Goal: Find specific page/section: Find specific page/section

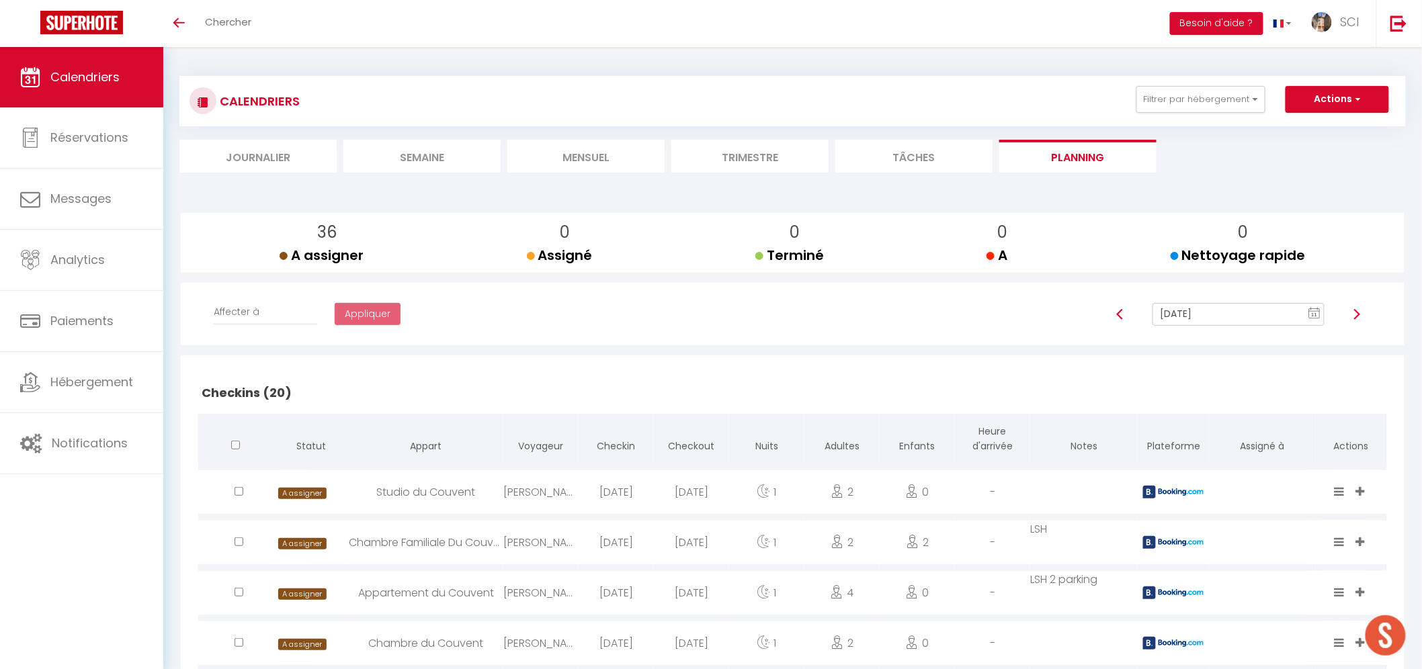
click at [758, 151] on li "Trimestre" at bounding box center [749, 156] width 157 height 33
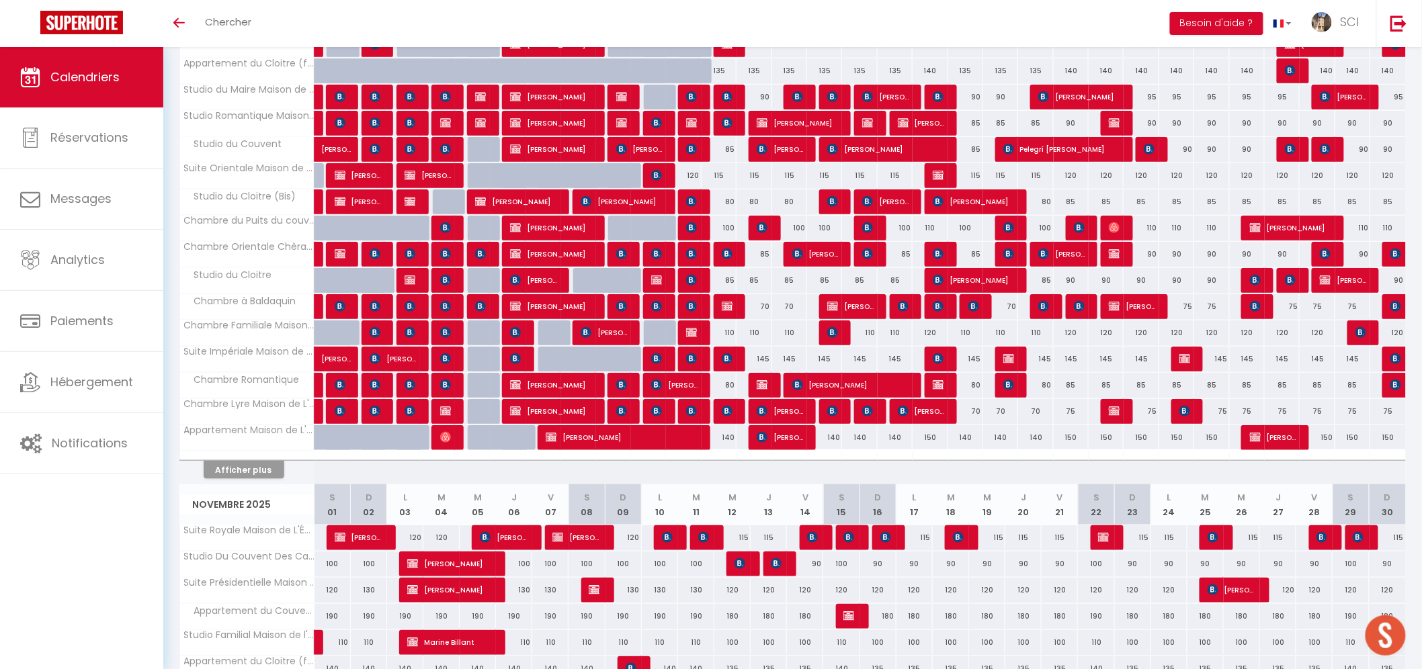
scroll to position [354, 0]
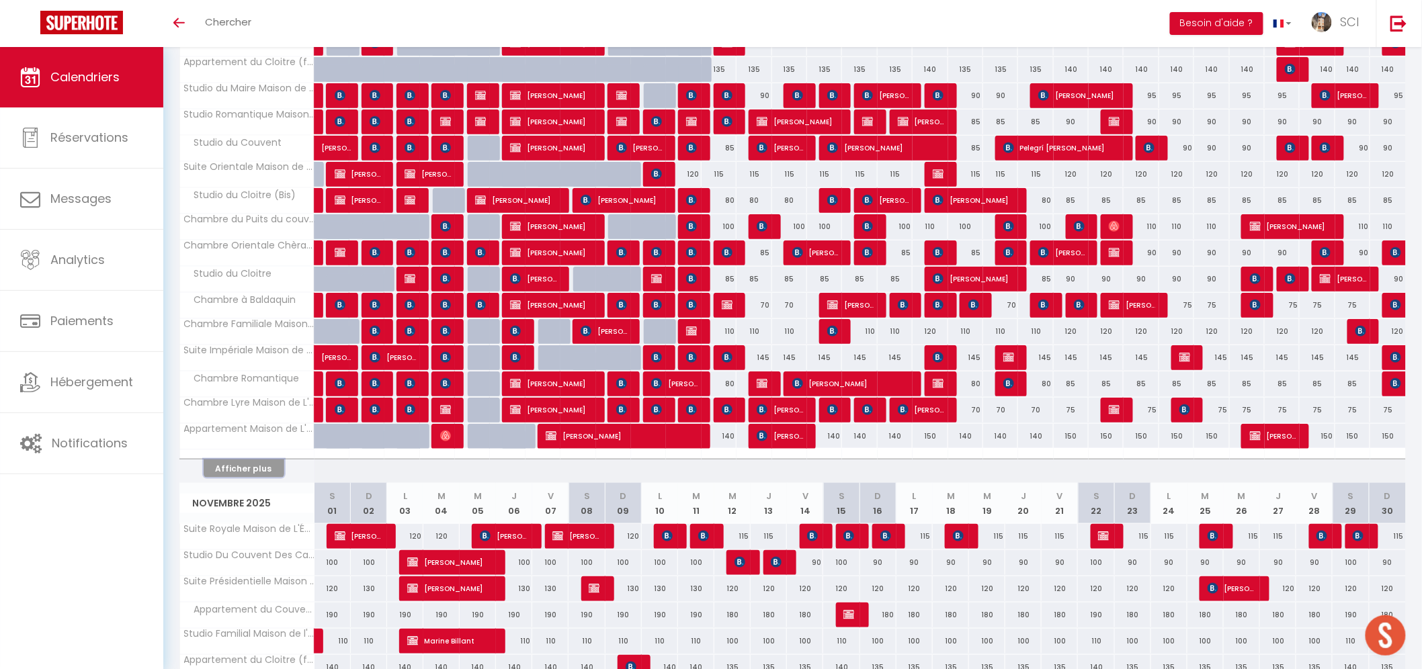
click at [259, 464] on button "Afficher plus" at bounding box center [244, 469] width 81 height 18
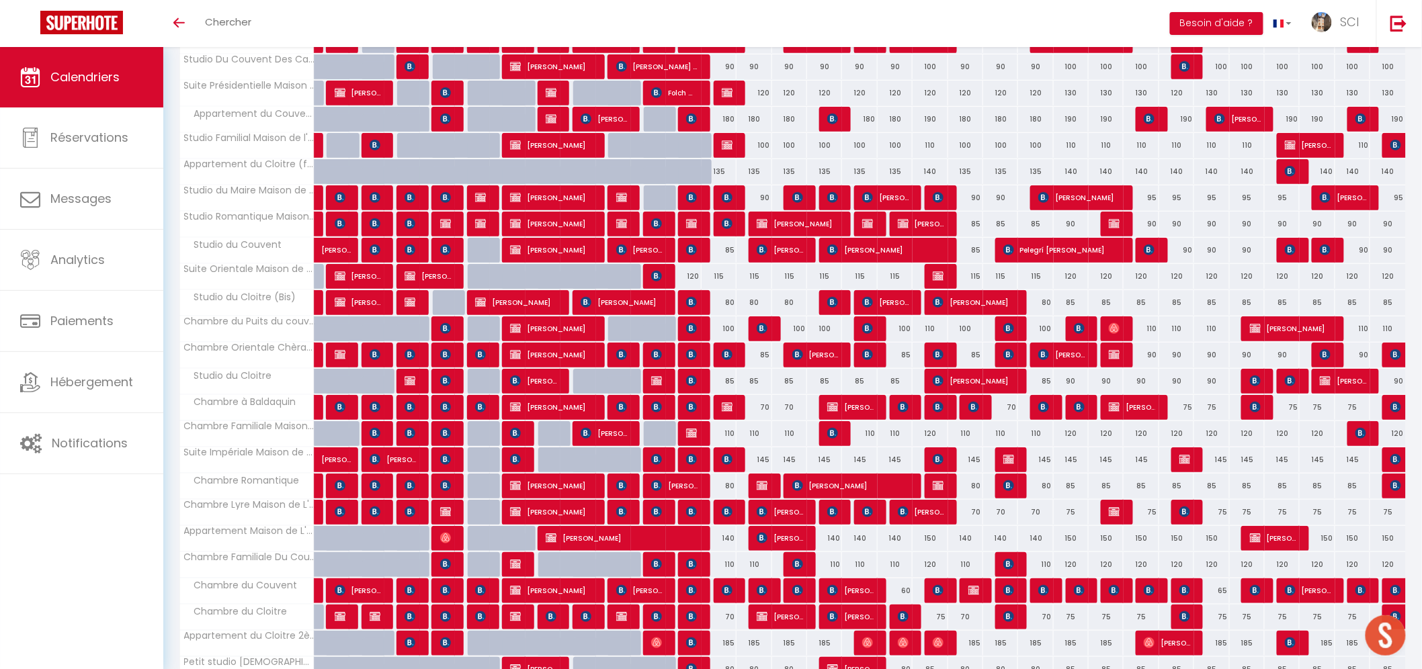
scroll to position [317, 0]
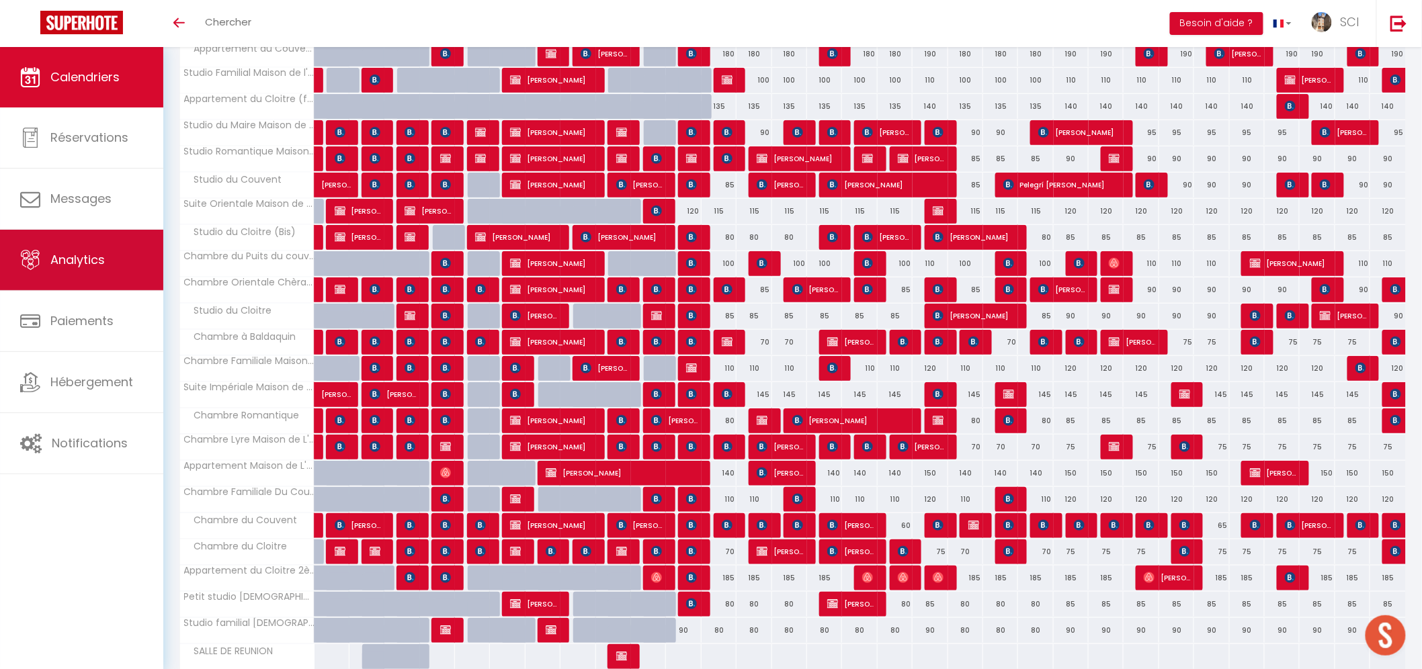
click at [71, 265] on span "Analytics" at bounding box center [77, 259] width 54 height 17
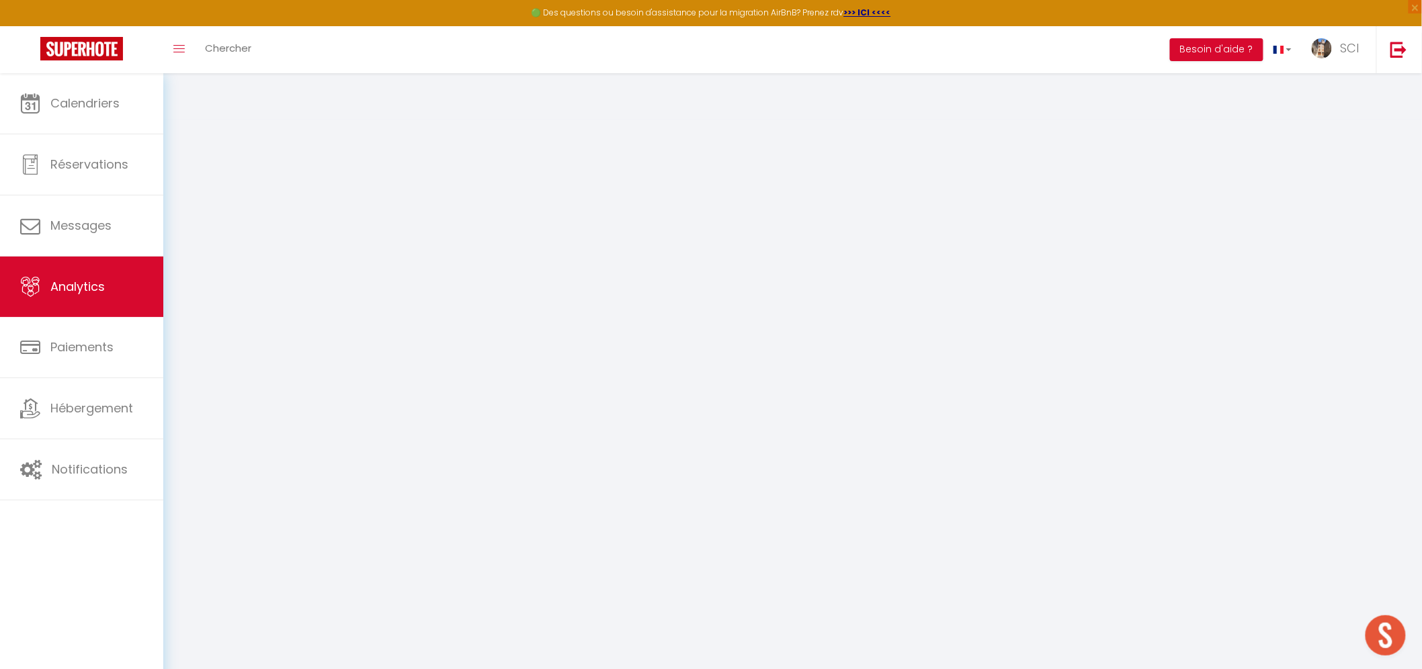
select select "2025"
select select "10"
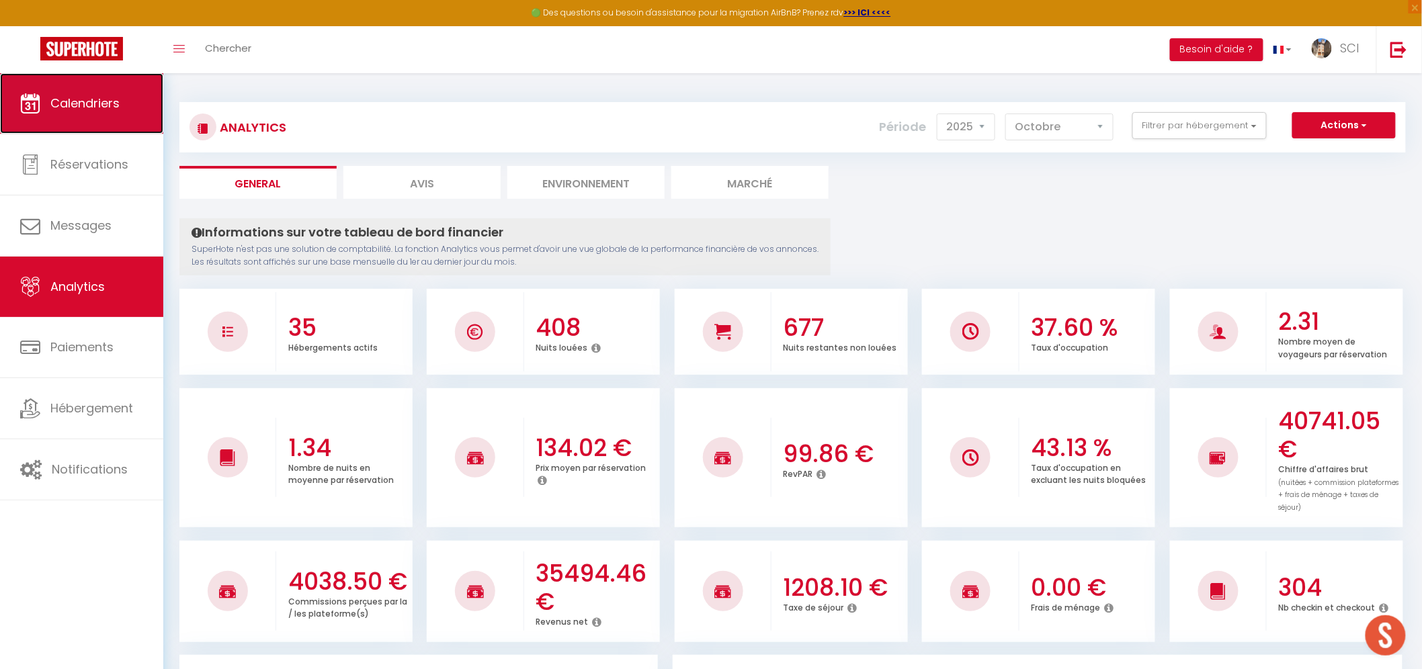
click at [77, 95] on span "Calendriers" at bounding box center [84, 103] width 69 height 17
